Goal: Register for event/course

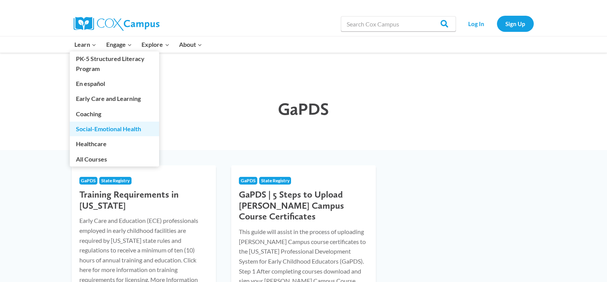
click at [121, 130] on link "Social-Emotional Health" at bounding box center [114, 129] width 89 height 15
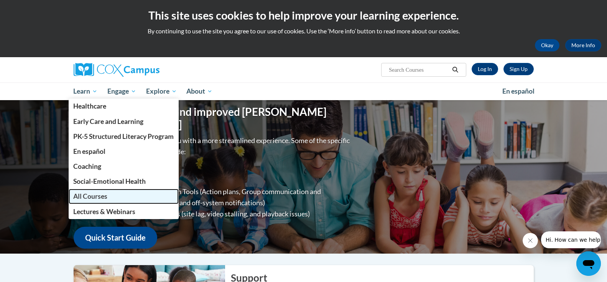
click at [112, 196] on link "All Courses" at bounding box center [124, 196] width 110 height 15
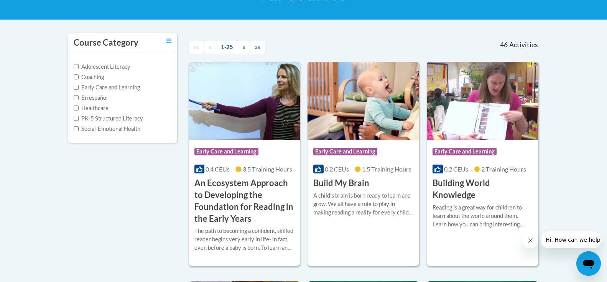
scroll to position [153, 0]
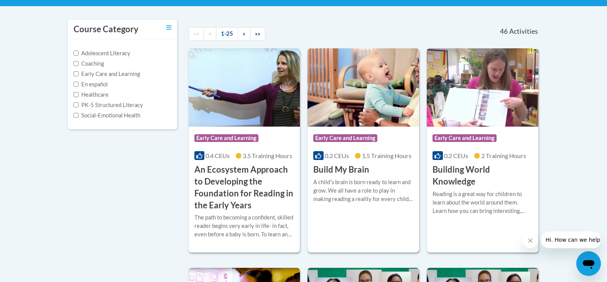
click at [341, 168] on h3 "Build My Brain" at bounding box center [341, 170] width 56 height 12
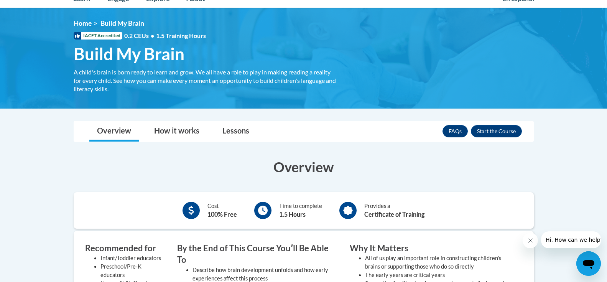
scroll to position [77, 0]
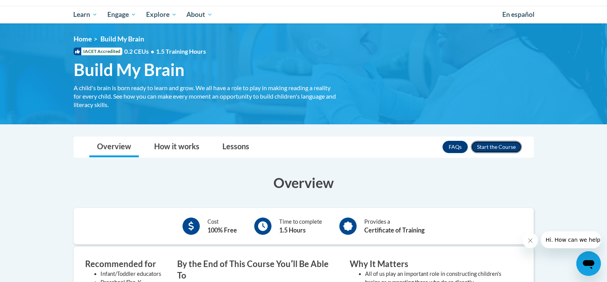
click at [495, 150] on button "Enroll" at bounding box center [496, 147] width 51 height 12
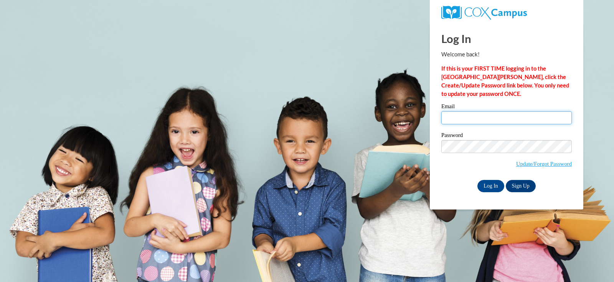
click at [462, 114] on input "Email" at bounding box center [506, 117] width 130 height 13
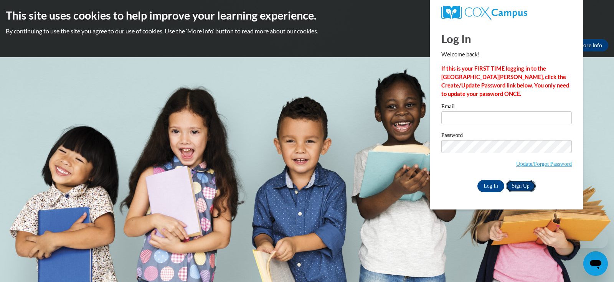
click at [518, 186] on link "Sign Up" at bounding box center [520, 186] width 30 height 12
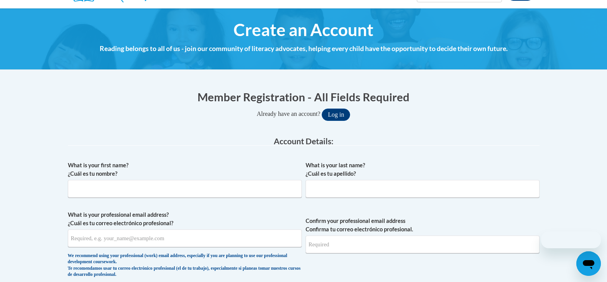
scroll to position [153, 0]
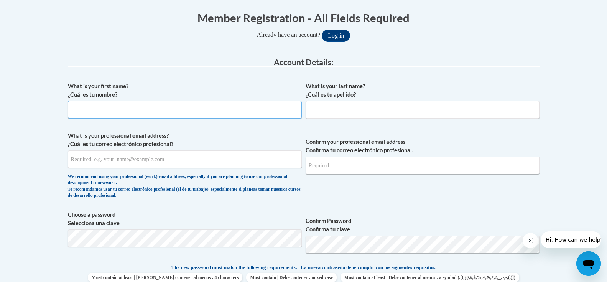
click at [161, 109] on input "What is your first name? ¿Cuál es tu nombre?" at bounding box center [185, 110] width 234 height 18
type input "Crystal"
type input "[PERSON_NAME]"
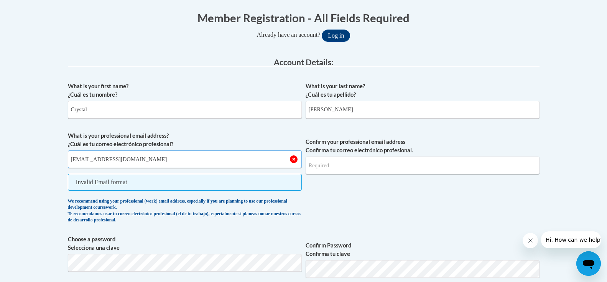
type input "[EMAIL_ADDRESS][DOMAIN_NAME]"
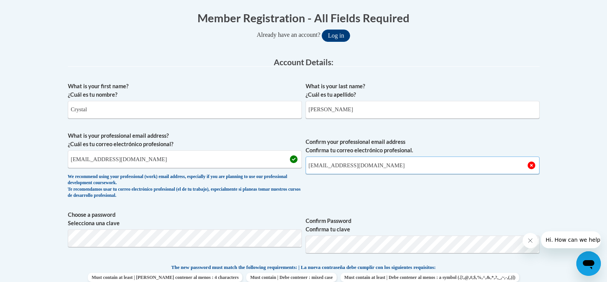
type input "[EMAIL_ADDRESS][DOMAIN_NAME]"
click at [241, 203] on div "What is your first name? ¿Cuál es tu nombre? Crystal What is your last name? ¿C…" at bounding box center [304, 253] width 472 height 350
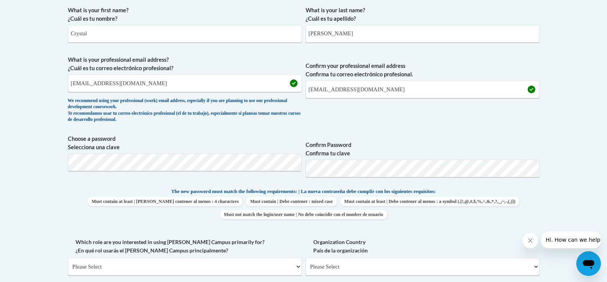
scroll to position [230, 0]
click at [581, 139] on body "This site uses cookies to help improve your learning experience. By continuing …" at bounding box center [303, 238] width 607 height 936
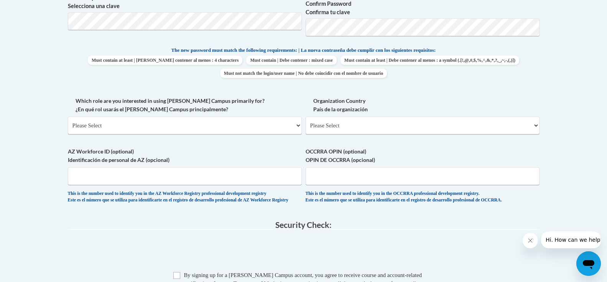
scroll to position [383, 0]
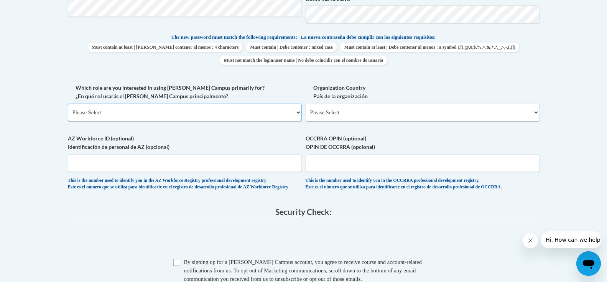
click at [126, 114] on select "Please Select College/University | Colegio/Universidad Community/Nonprofit Part…" at bounding box center [185, 113] width 234 height 18
select select "fbf2d438-af2f-41f8-98f1-81c410e29de3"
click at [68, 104] on select "Please Select College/University | Colegio/Universidad Community/Nonprofit Part…" at bounding box center [185, 113] width 234 height 18
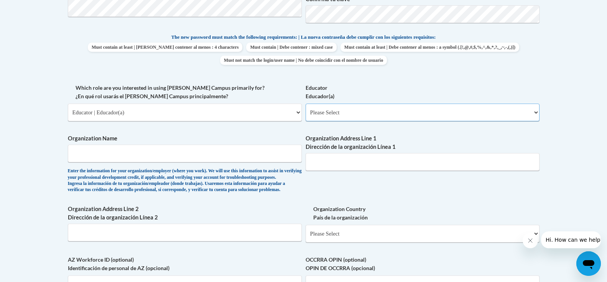
click at [349, 117] on select "Please Select Early Learning/Daycare Teacher/Family Home Care Provider | Maestr…" at bounding box center [423, 113] width 234 height 18
select select "5e2af403-4f2c-4e49-a02f-103e55d7b75b"
click at [306, 104] on select "Please Select Early Learning/Daycare Teacher/Family Home Care Provider | Maestr…" at bounding box center [423, 113] width 234 height 18
click at [16, 160] on body "This site uses cookies to help improve your learning experience. By continuing …" at bounding box center [303, 145] width 607 height 1057
click at [110, 144] on span "Organization Name Enter the information for your organization/employer (where y…" at bounding box center [185, 163] width 234 height 59
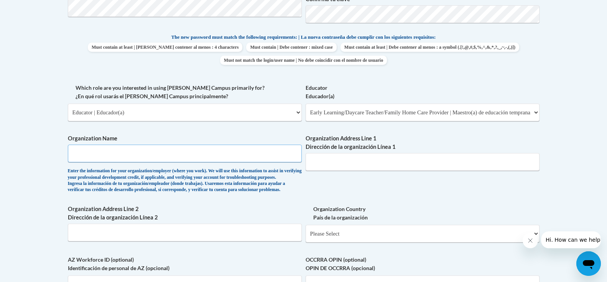
click at [110, 146] on input "Organization Name" at bounding box center [185, 154] width 234 height 18
type input "Backyard Buddies"
click at [328, 165] on input "Organization Address Line 1 Dirección de la organización Línea 1" at bounding box center [423, 162] width 234 height 18
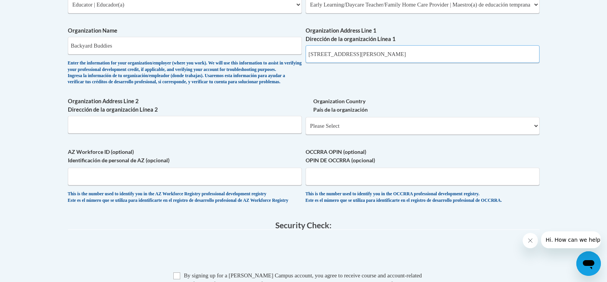
scroll to position [498, 0]
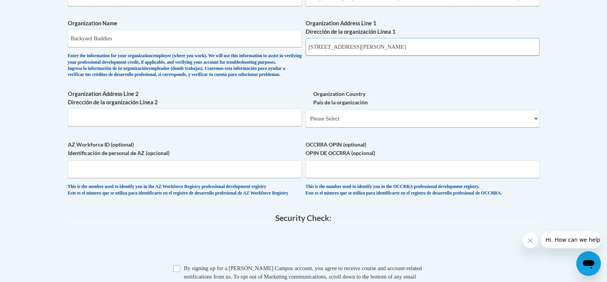
type input "1308 N Isabella St"
click at [122, 126] on input "Organization Address Line 2 Dirección de la organización Línea 2" at bounding box center [185, 118] width 234 height 18
click at [384, 127] on select "Please Select United States | Estados Unidos Outside of the United States | Fue…" at bounding box center [423, 119] width 234 height 18
select select "ad49bcad-a171-4b2e-b99c-48b446064914"
click at [306, 122] on select "Please Select United States | Estados Unidos Outside of the United States | Fue…" at bounding box center [423, 119] width 234 height 18
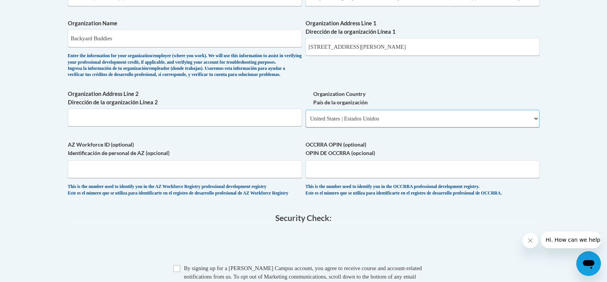
select select
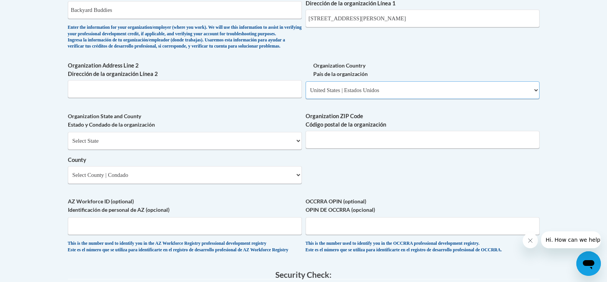
scroll to position [575, 0]
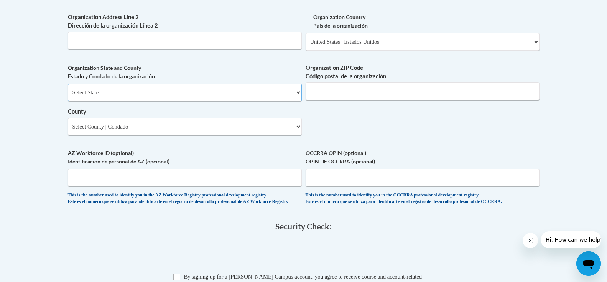
click at [110, 101] on select "Select State Alabama Alaska Arizona Arkansas California Colorado Connecticut De…" at bounding box center [185, 93] width 234 height 18
select select "Georgia"
click at [68, 96] on select "Select State Alabama Alaska Arizona Arkansas California Colorado Connecticut De…" at bounding box center [185, 93] width 234 height 18
click at [319, 100] on input "Organization ZIP Code Código postal de la organización" at bounding box center [423, 91] width 234 height 18
type input "31791"
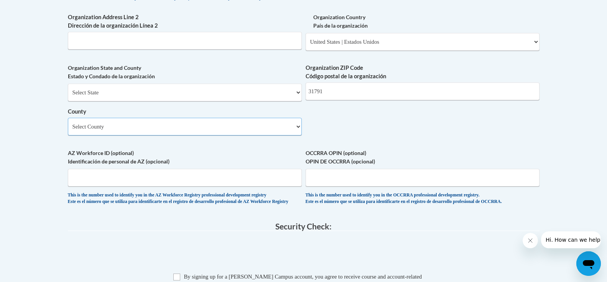
drag, startPoint x: 247, startPoint y: 140, endPoint x: 250, endPoint y: 139, distance: 3.9
click at [247, 135] on select "Select County Appling Atkinson Bacon Baker Baldwin Banks Barrow Bartow Ben Hill…" at bounding box center [185, 127] width 234 height 18
select select "Worth"
click at [68, 130] on select "Select County Appling Atkinson Bacon Baker Baldwin Banks Barrow Bartow Ben Hill…" at bounding box center [185, 127] width 234 height 18
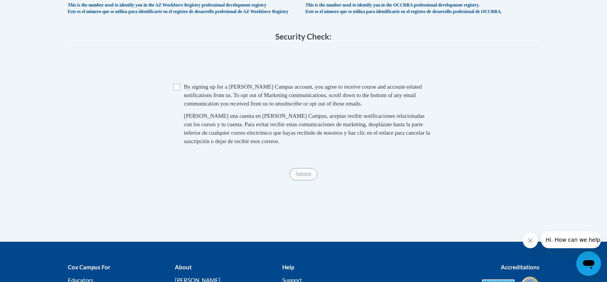
scroll to position [767, 0]
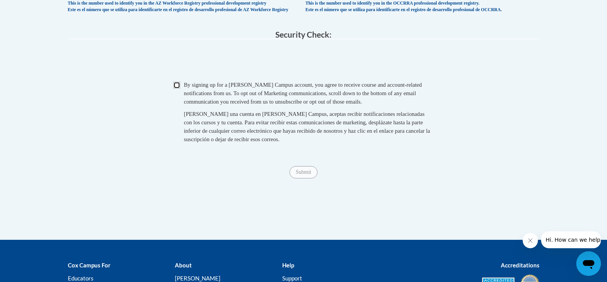
click at [174, 89] on input "Checkbox" at bounding box center [176, 85] width 7 height 7
checkbox input "true"
click at [294, 178] on input "Submit" at bounding box center [304, 172] width 28 height 12
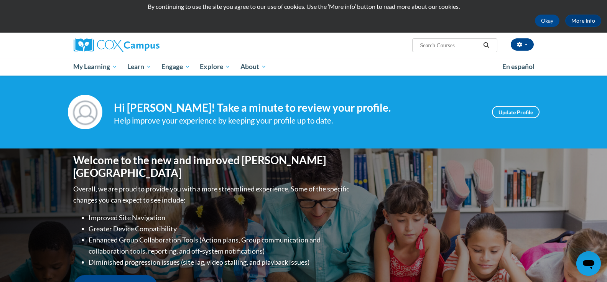
scroll to position [38, 0]
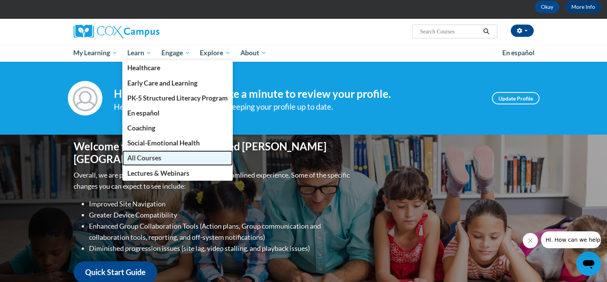
click at [155, 158] on span "All Courses" at bounding box center [144, 158] width 34 height 8
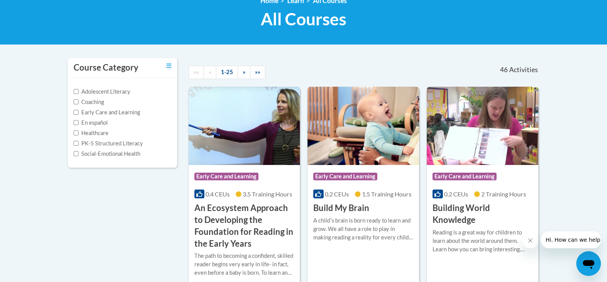
scroll to position [153, 0]
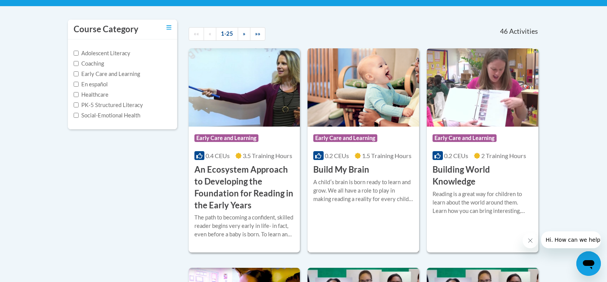
click at [340, 176] on div "More Info Enroll A childʹs brain is born ready to learn and grow. We all have a…" at bounding box center [364, 195] width 112 height 39
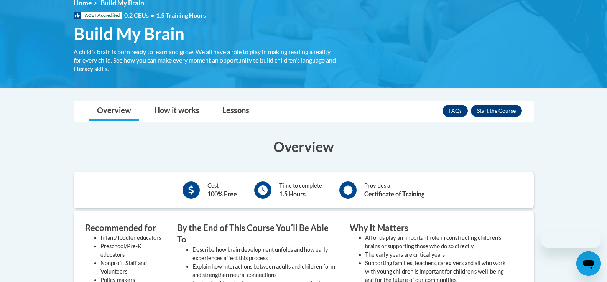
scroll to position [115, 0]
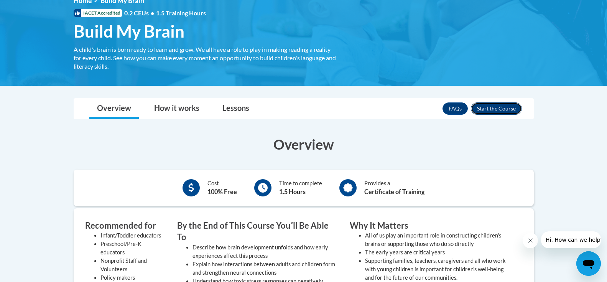
click at [508, 108] on button "Enroll" at bounding box center [496, 108] width 51 height 12
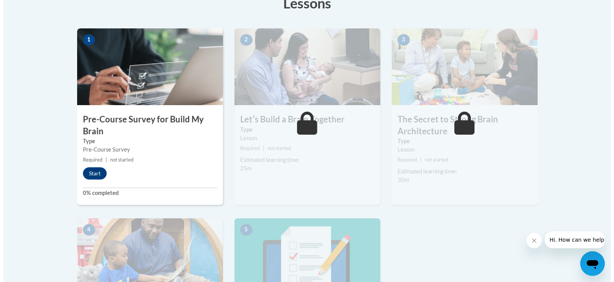
scroll to position [230, 0]
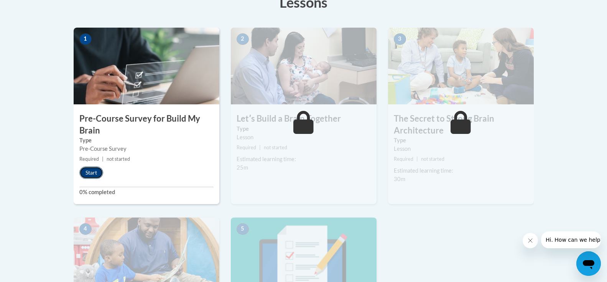
click at [91, 170] on button "Start" at bounding box center [91, 172] width 24 height 12
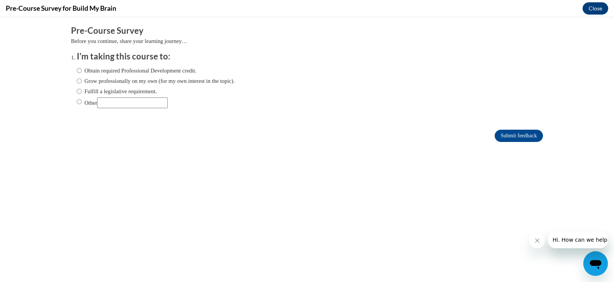
scroll to position [0, 0]
click at [114, 72] on label "Obtain required Professional Development credit." at bounding box center [137, 70] width 120 height 8
click at [82, 72] on input "Obtain required Professional Development credit." at bounding box center [79, 70] width 5 height 8
radio input "true"
click at [514, 134] on input "Submit feedback" at bounding box center [518, 136] width 48 height 12
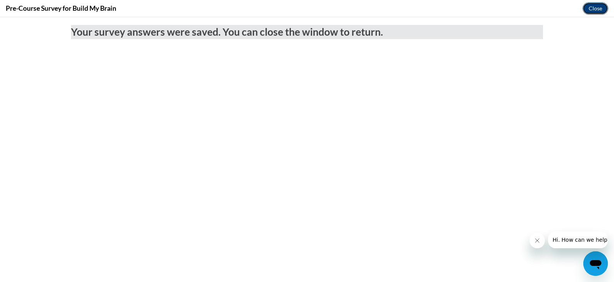
click at [597, 8] on button "Close" at bounding box center [595, 8] width 26 height 12
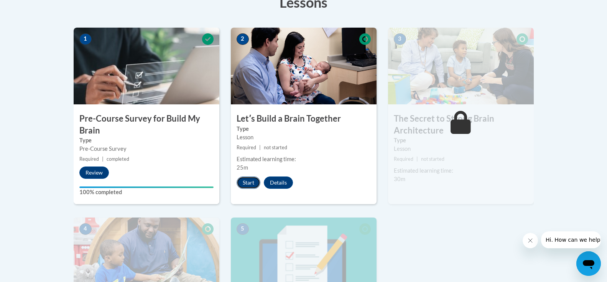
click at [253, 183] on button "Start" at bounding box center [249, 182] width 24 height 12
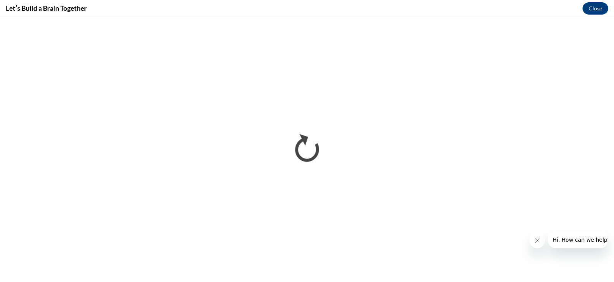
click at [538, 242] on icon "Close message from company" at bounding box center [537, 241] width 4 height 4
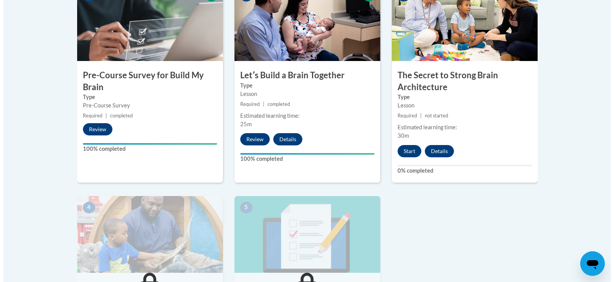
scroll to position [307, 0]
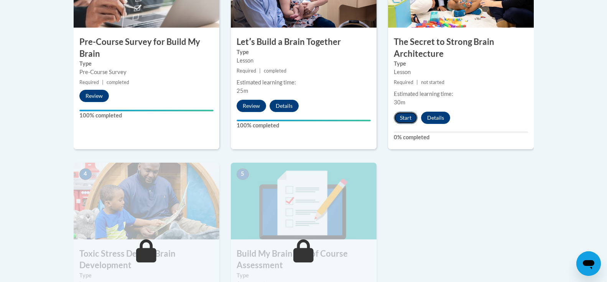
click at [408, 118] on button "Start" at bounding box center [406, 118] width 24 height 12
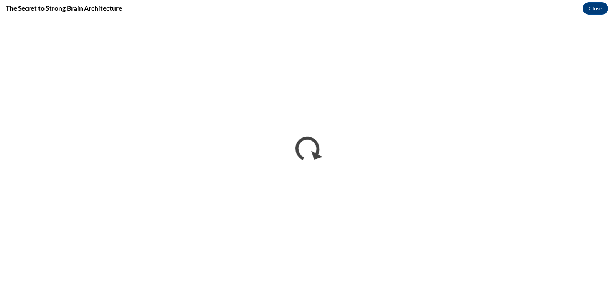
scroll to position [0, 0]
